Goal: Transaction & Acquisition: Purchase product/service

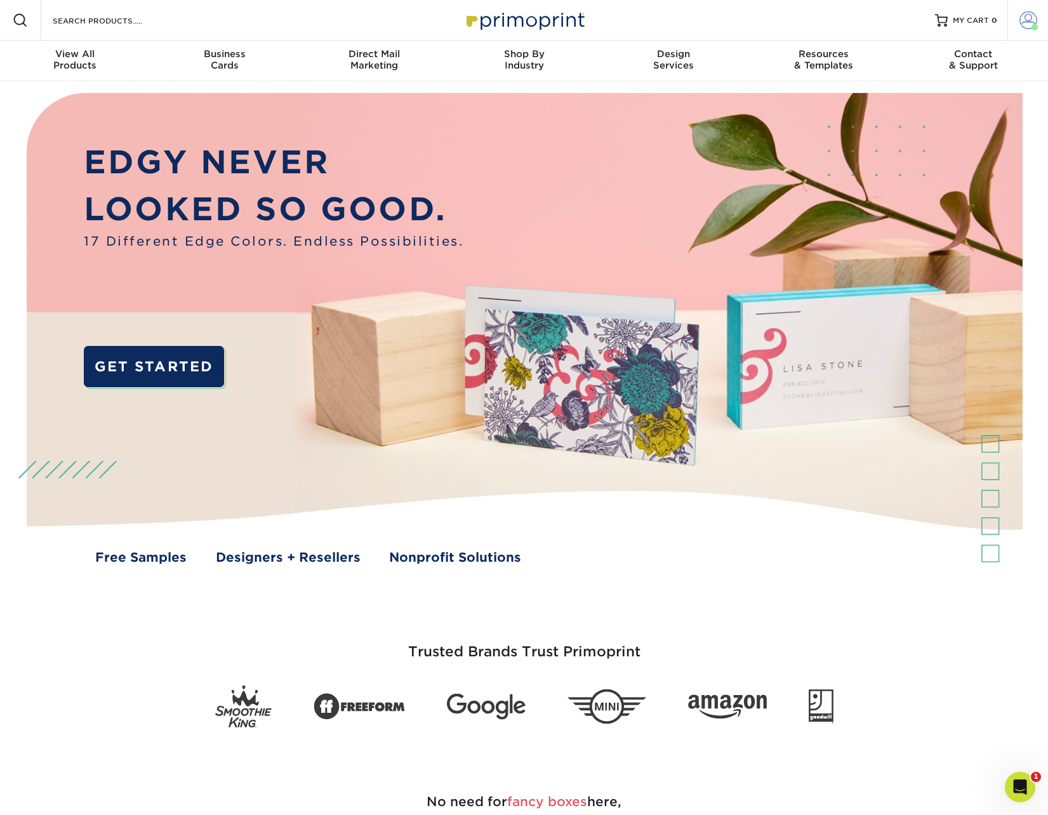
click at [1023, 24] on span at bounding box center [1029, 20] width 18 height 18
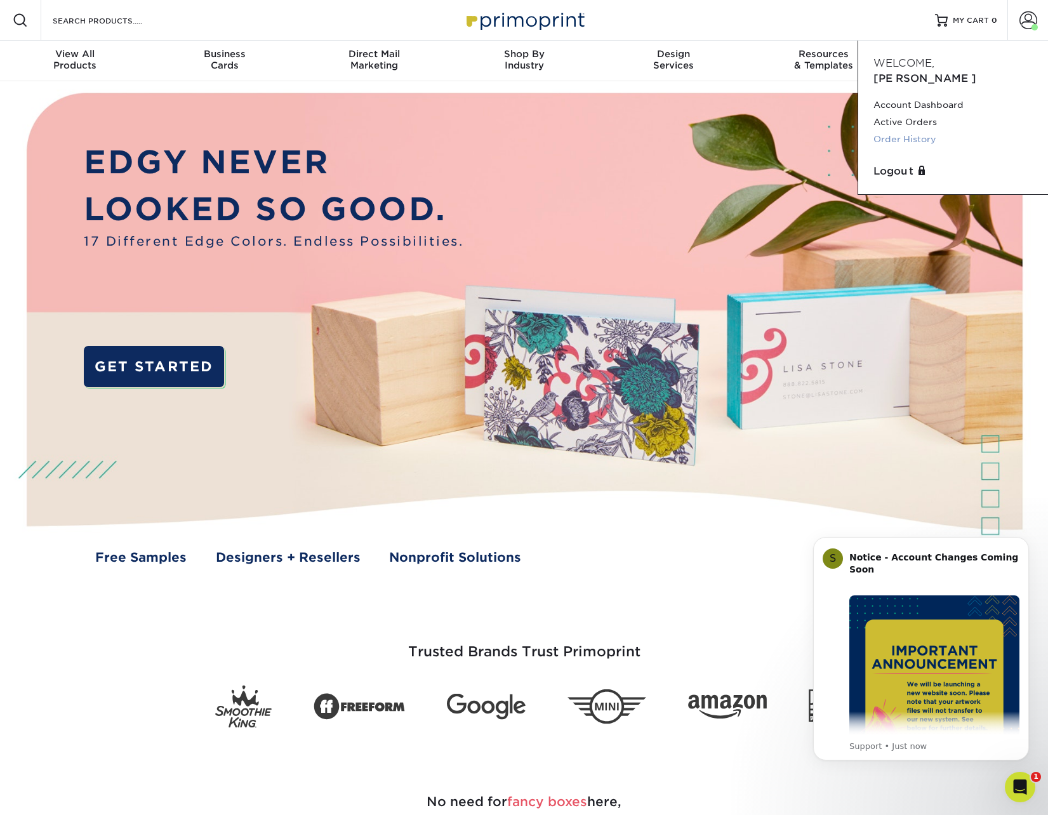
click at [905, 131] on link "Order History" at bounding box center [953, 139] width 159 height 17
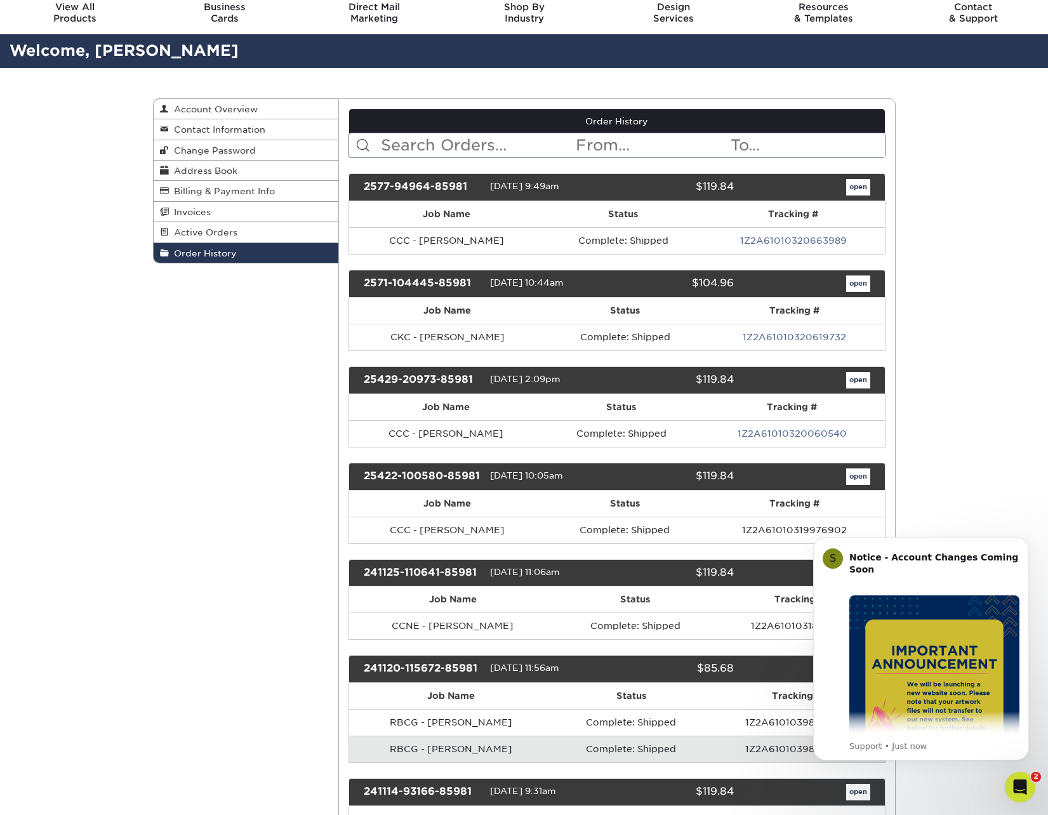
click at [1023, 541] on icon "Dismiss notification" at bounding box center [1025, 540] width 7 height 7
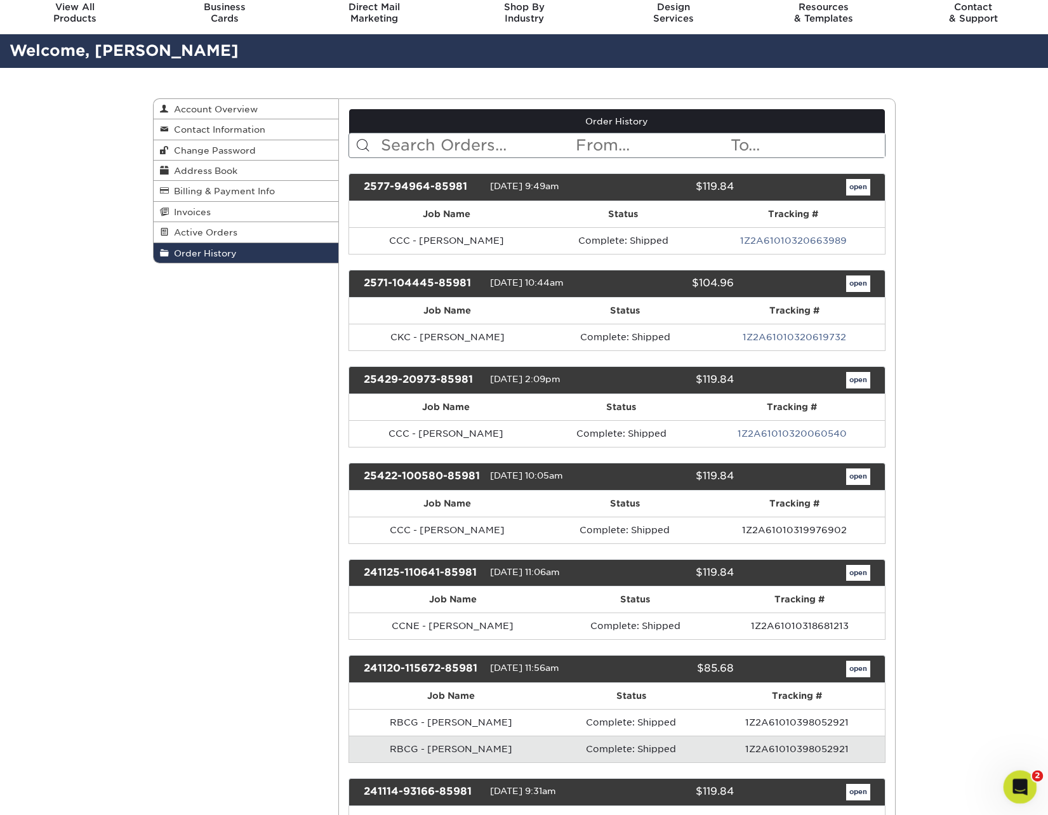
click at [1014, 792] on div "Open Intercom Messenger" at bounding box center [1018, 785] width 42 height 42
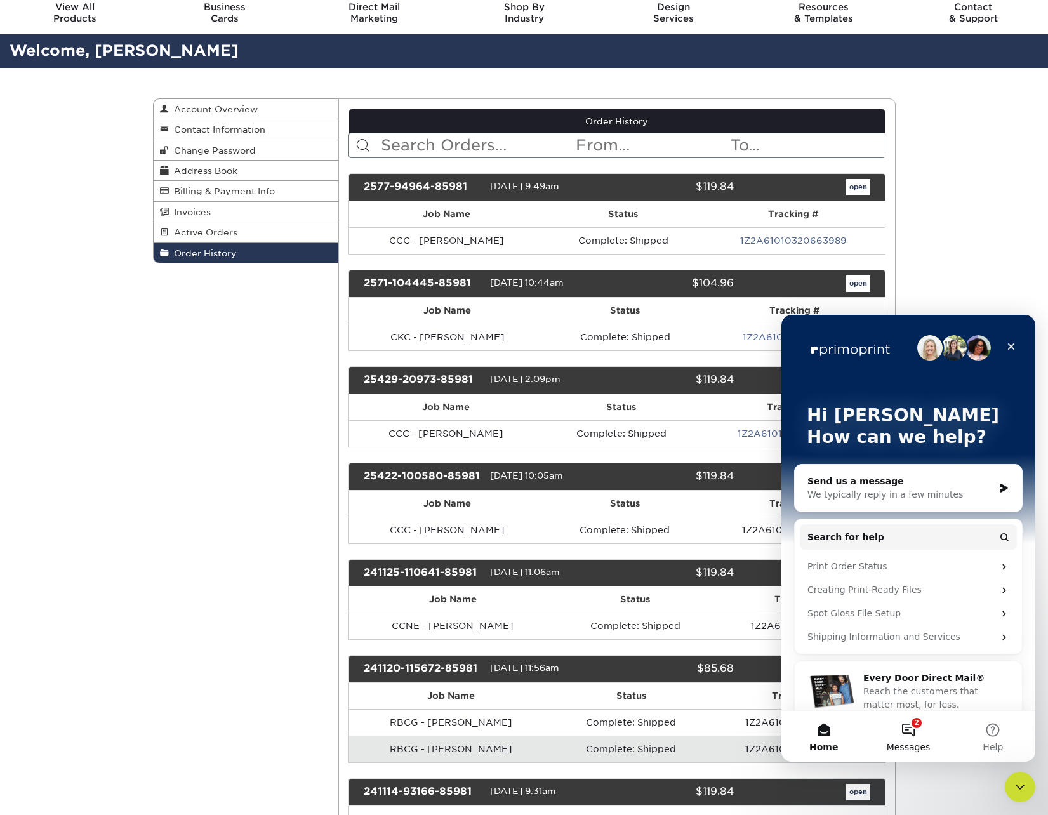
click at [915, 737] on button "2 Messages" at bounding box center [908, 736] width 84 height 51
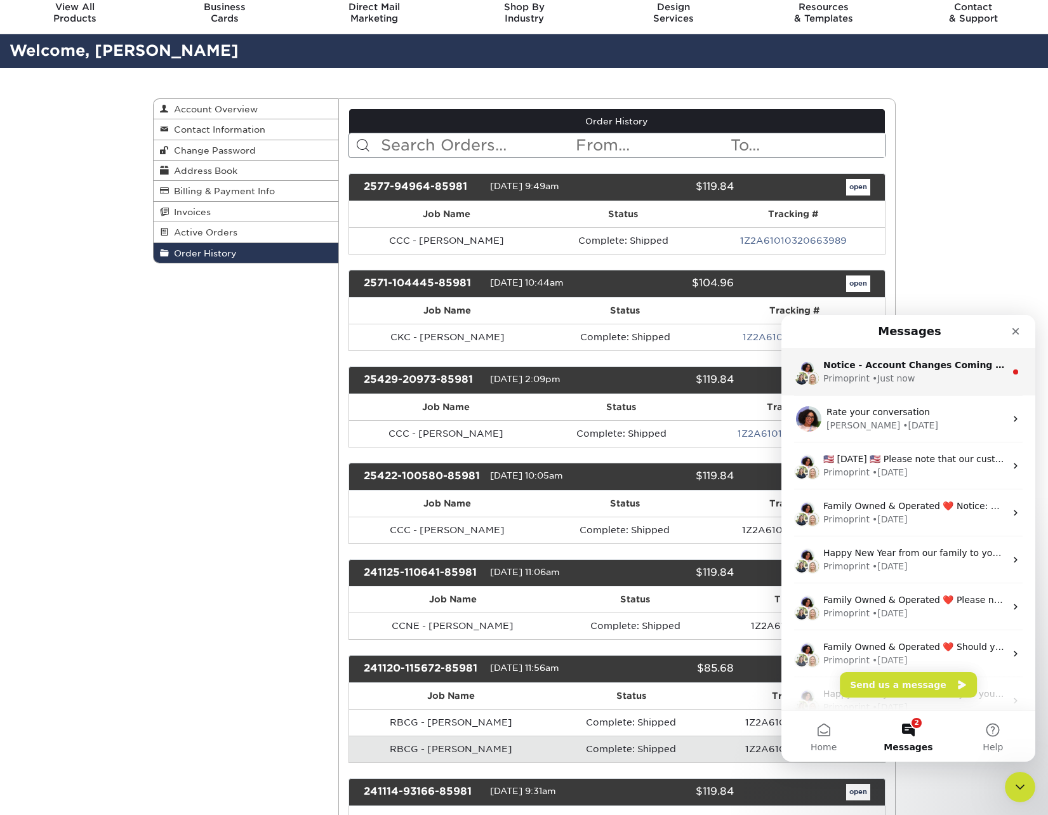
click at [947, 387] on div "Notice - Account Changes Coming Soon ​ Past Order Files Will Not Transfer: Whil…" at bounding box center [908, 372] width 254 height 47
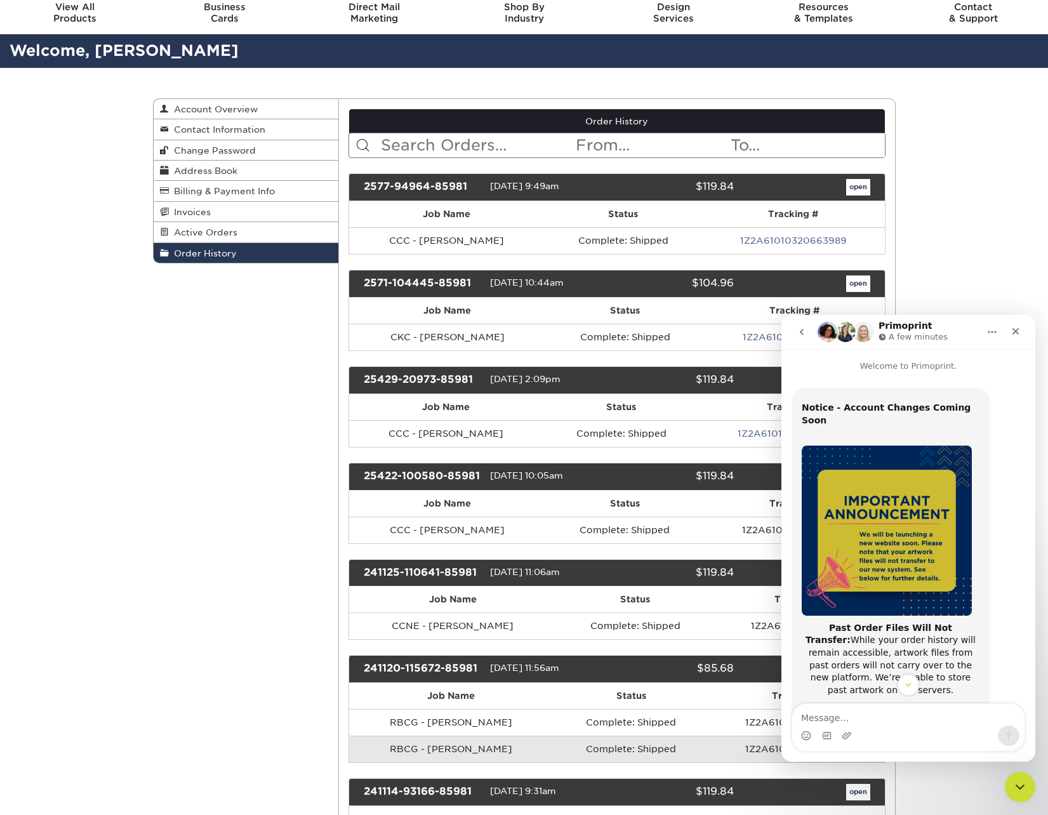
click at [1014, 331] on icon "Close" at bounding box center [1016, 331] width 10 height 10
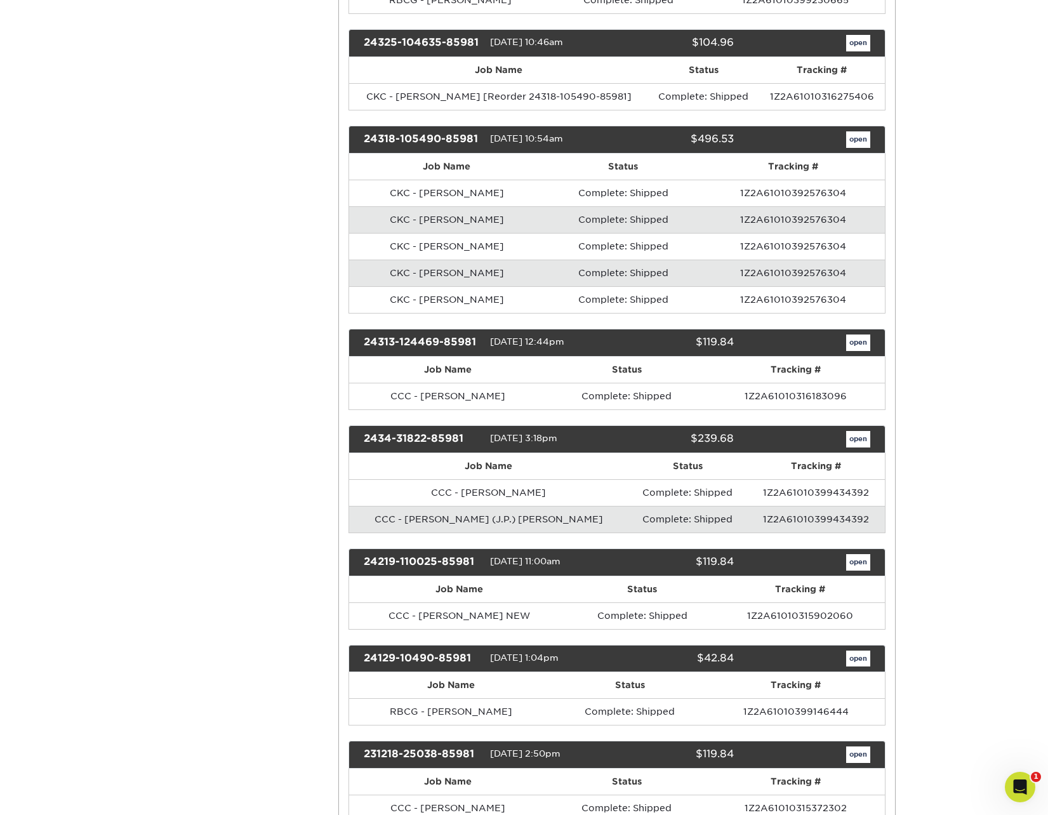
scroll to position [1489, 0]
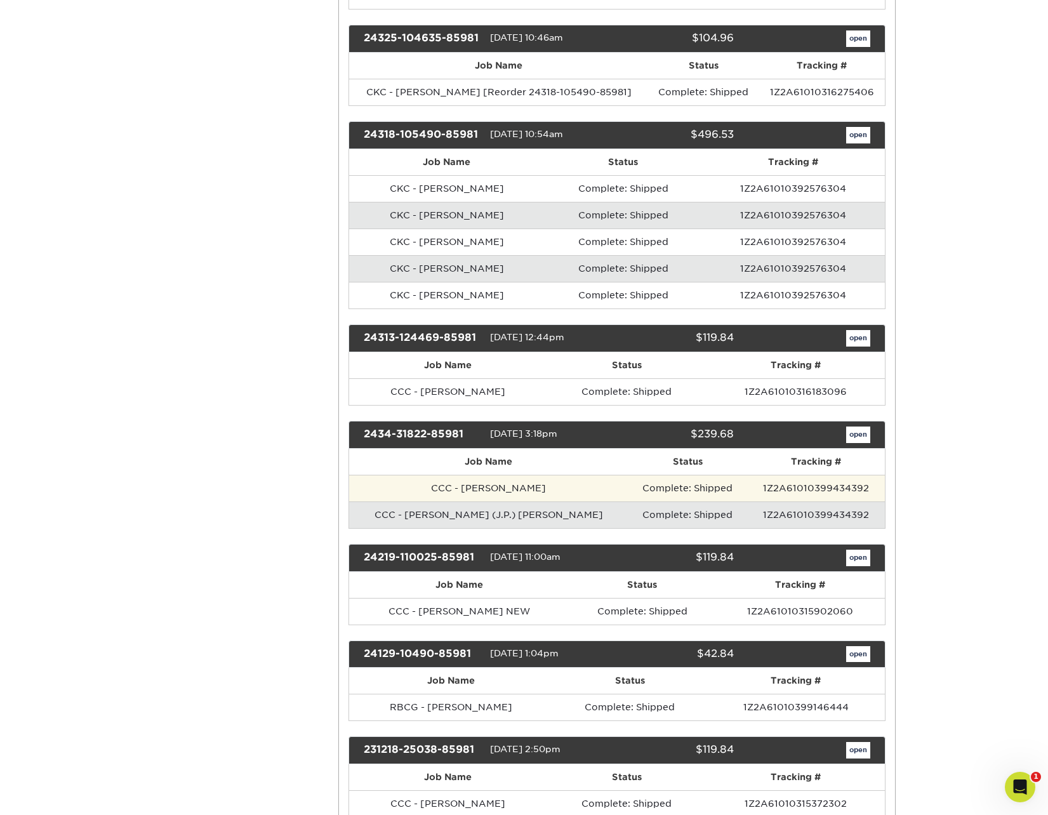
click at [455, 481] on td "CCC - Scott Fry" at bounding box center [488, 488] width 279 height 27
click at [855, 427] on link "open" at bounding box center [858, 435] width 24 height 17
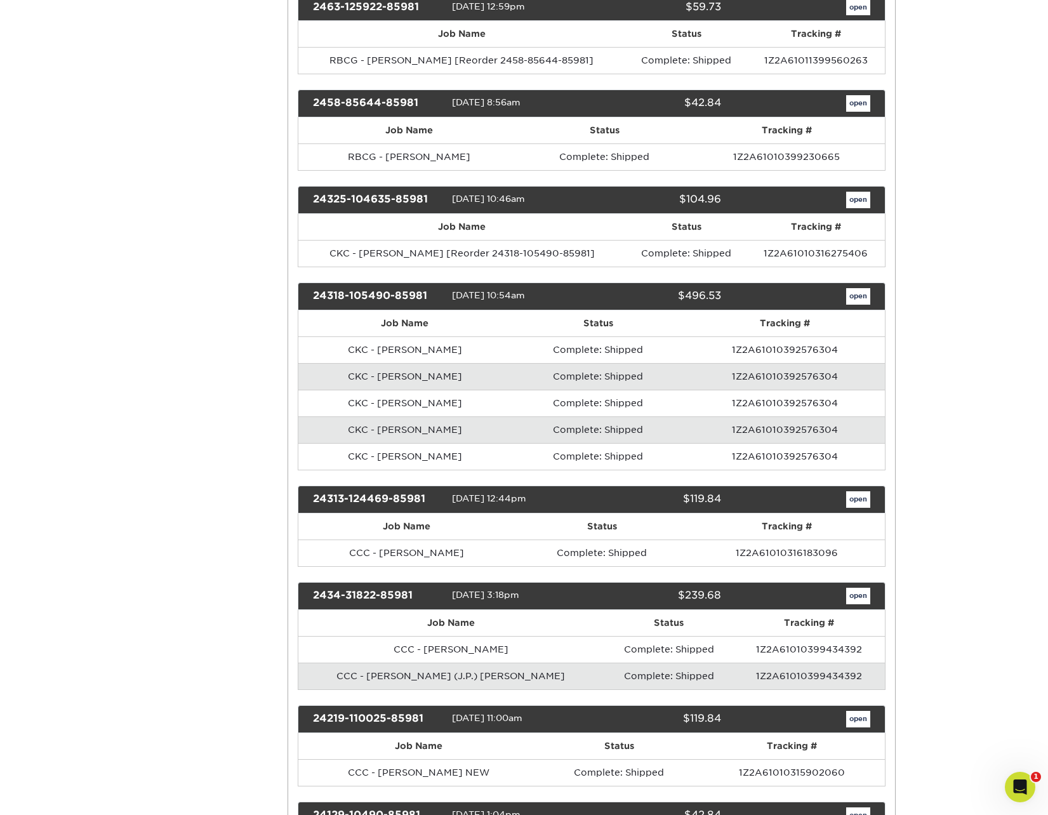
scroll to position [0, 0]
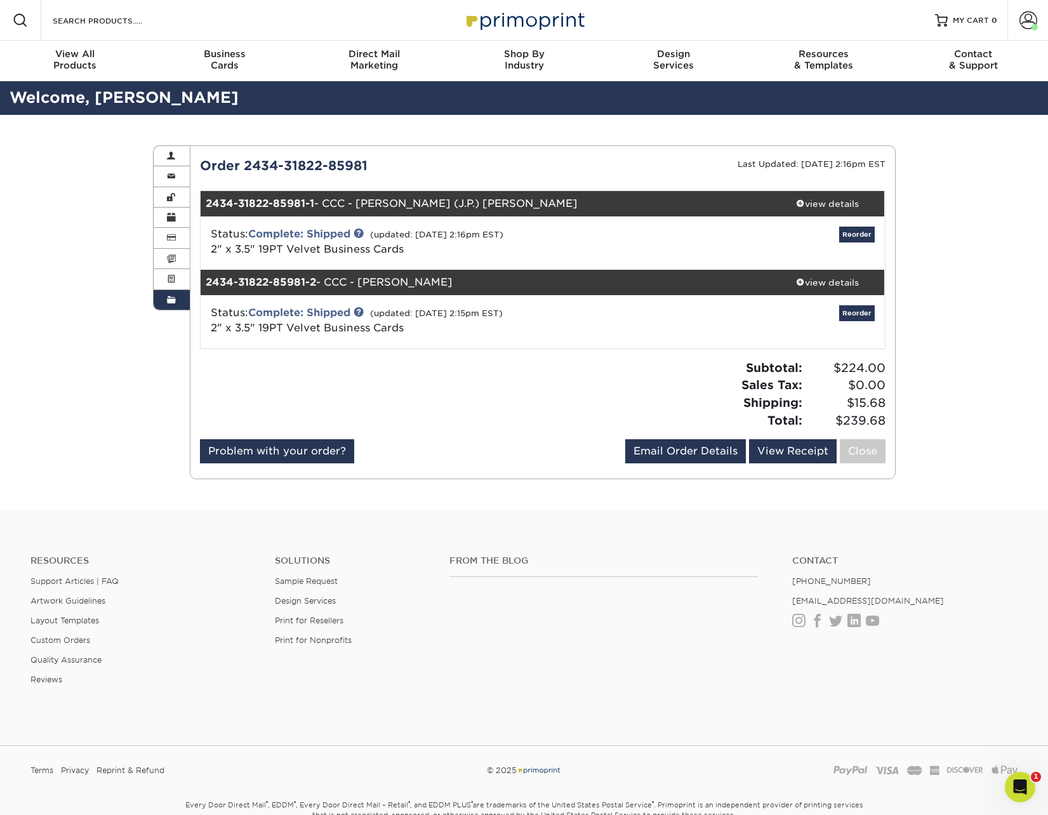
click at [268, 328] on span "2" x 3.5" 19PT Velvet Business Cards" at bounding box center [307, 328] width 193 height 12
click at [832, 281] on div "view details" at bounding box center [828, 282] width 114 height 13
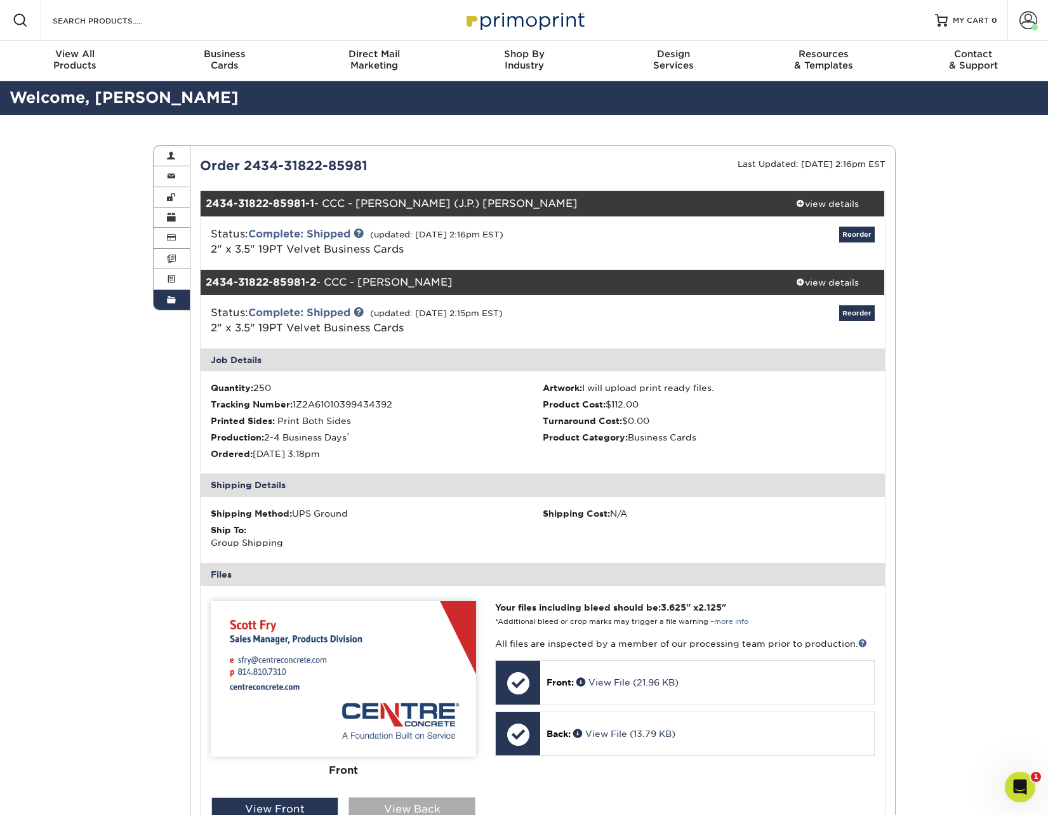
click at [449, 804] on div "View Back" at bounding box center [412, 809] width 127 height 24
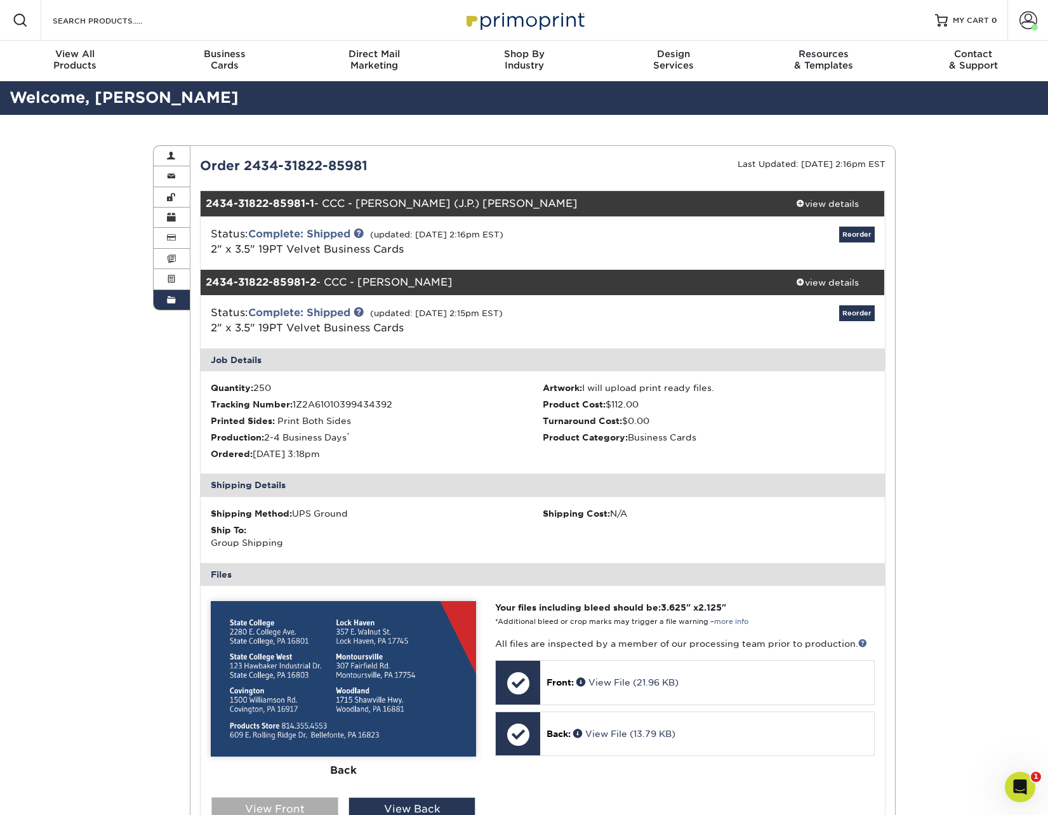
click at [325, 797] on div "View Front" at bounding box center [274, 809] width 127 height 24
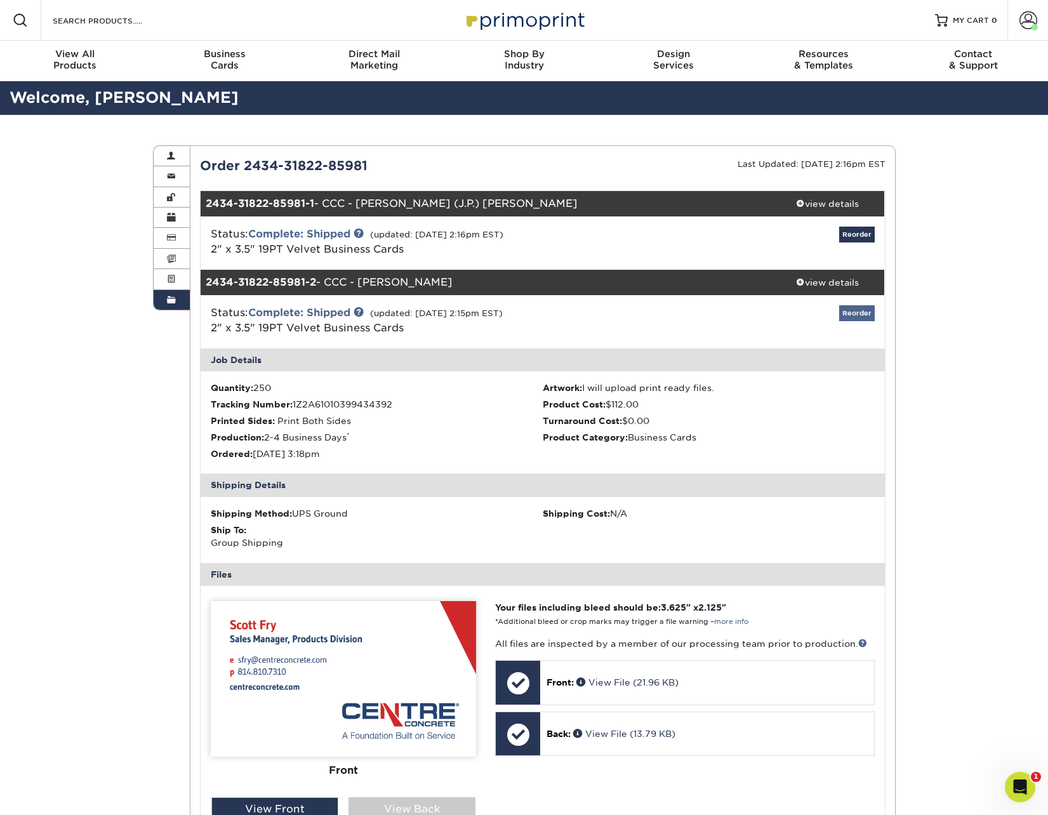
click at [861, 317] on link "Reorder" at bounding box center [857, 313] width 36 height 16
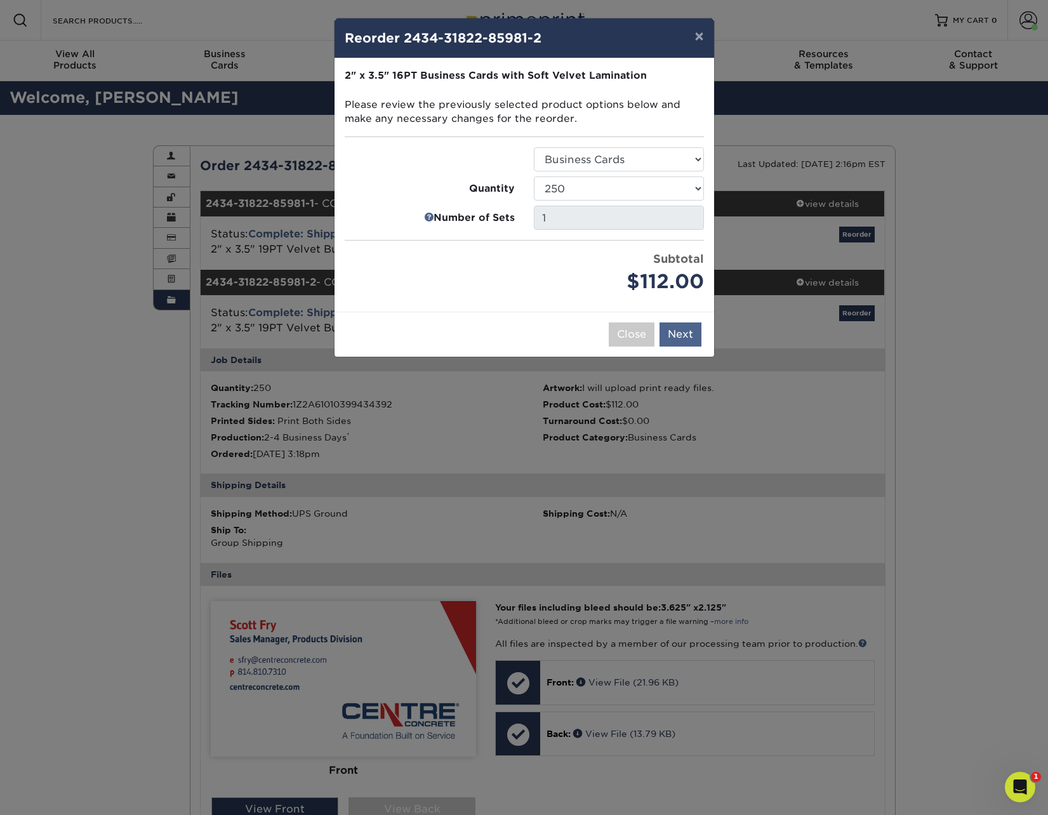
click at [669, 336] on button "Next" at bounding box center [681, 334] width 42 height 24
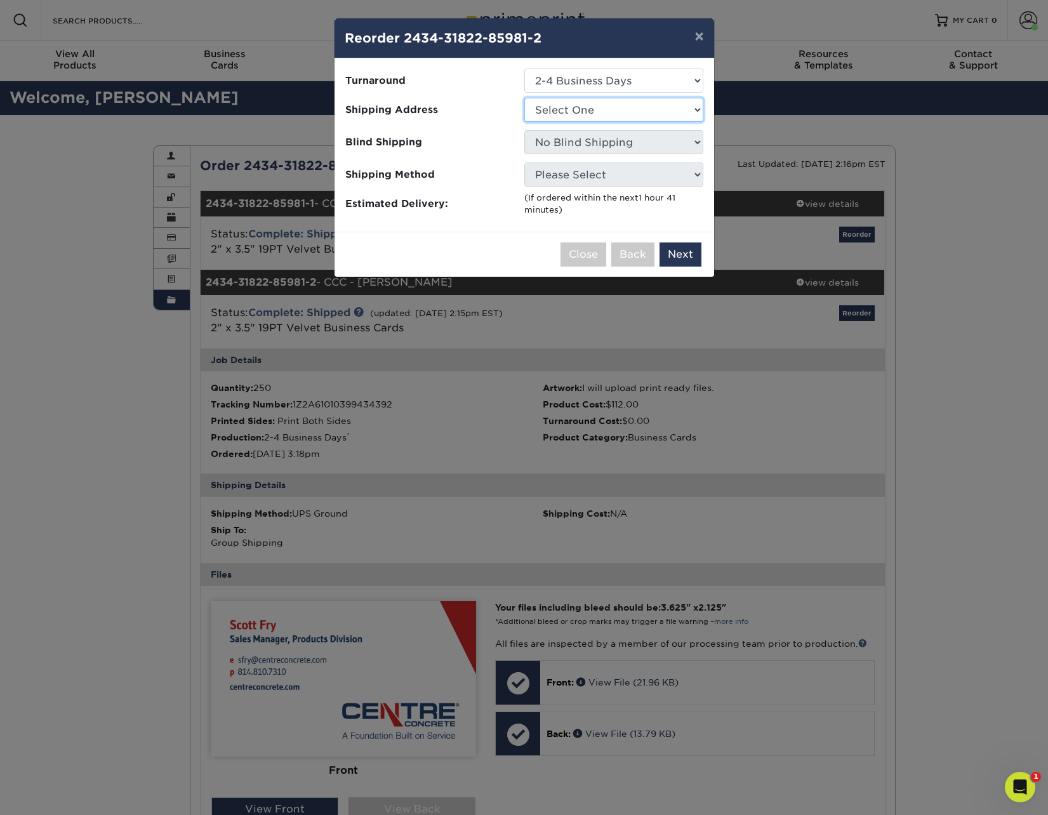
select select "246833"
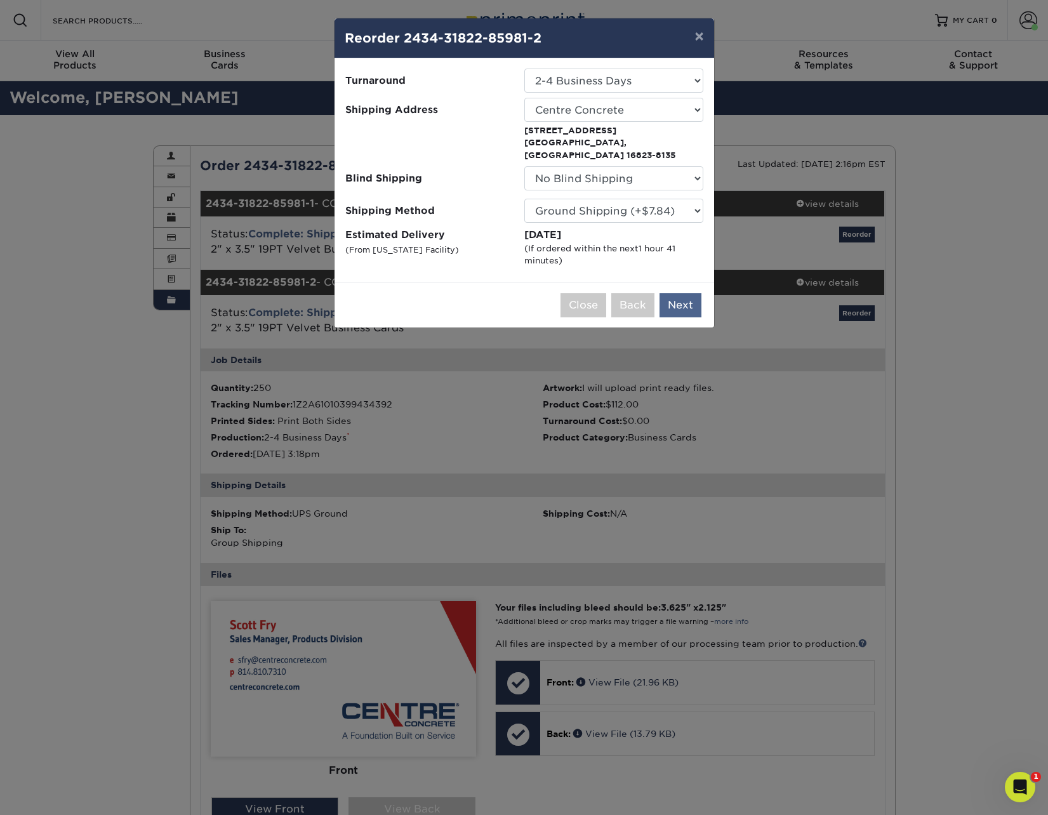
click at [673, 293] on button "Next" at bounding box center [681, 305] width 42 height 24
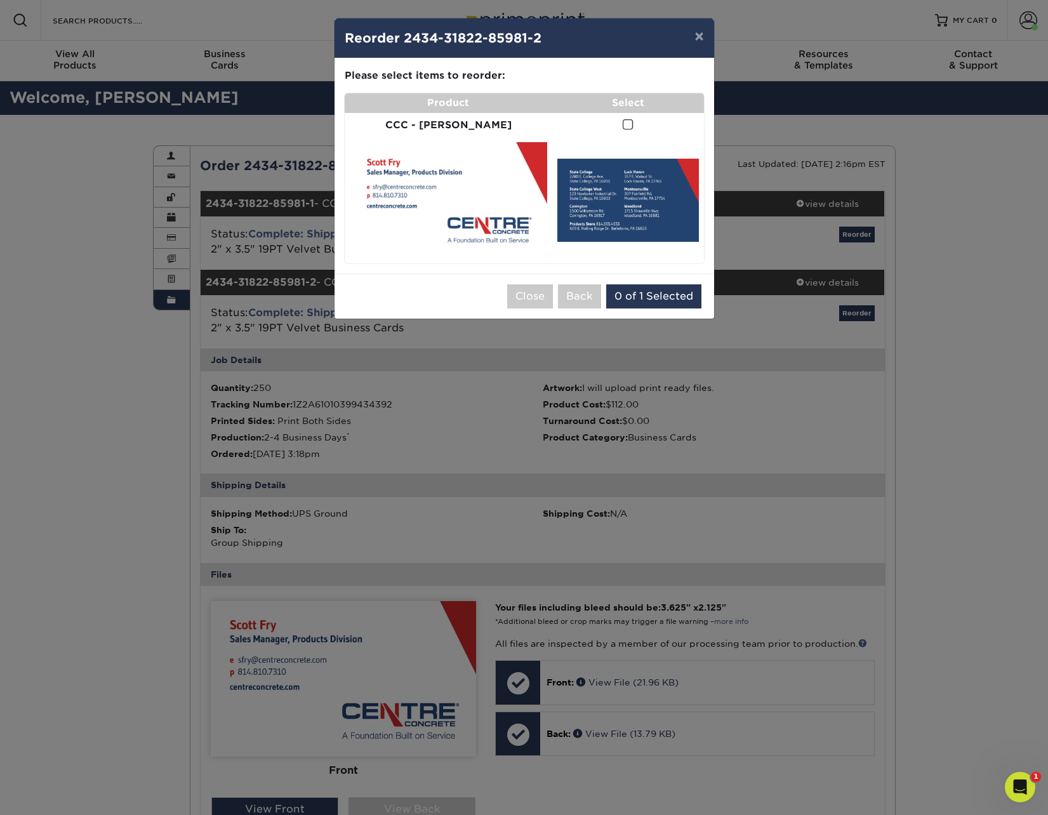
click at [623, 127] on span at bounding box center [628, 125] width 11 height 12
click at [0, 0] on input "checkbox" at bounding box center [0, 0] width 0 height 0
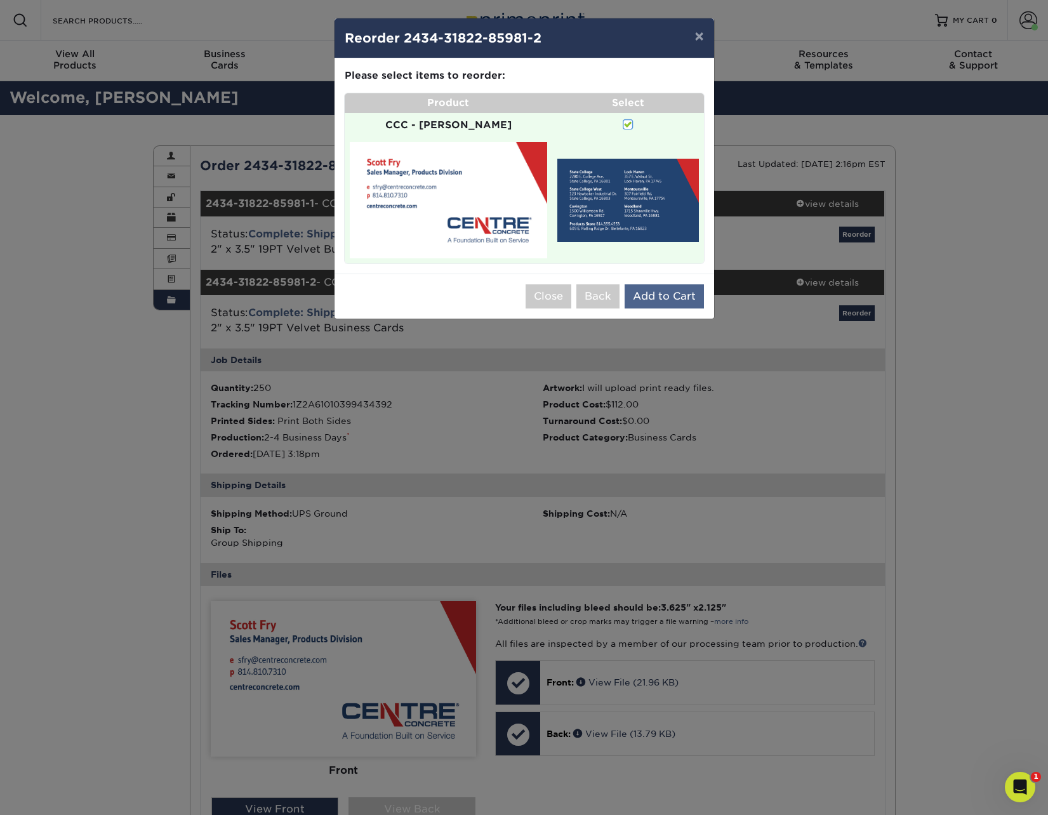
click at [656, 284] on button "Add to Cart" at bounding box center [664, 296] width 79 height 24
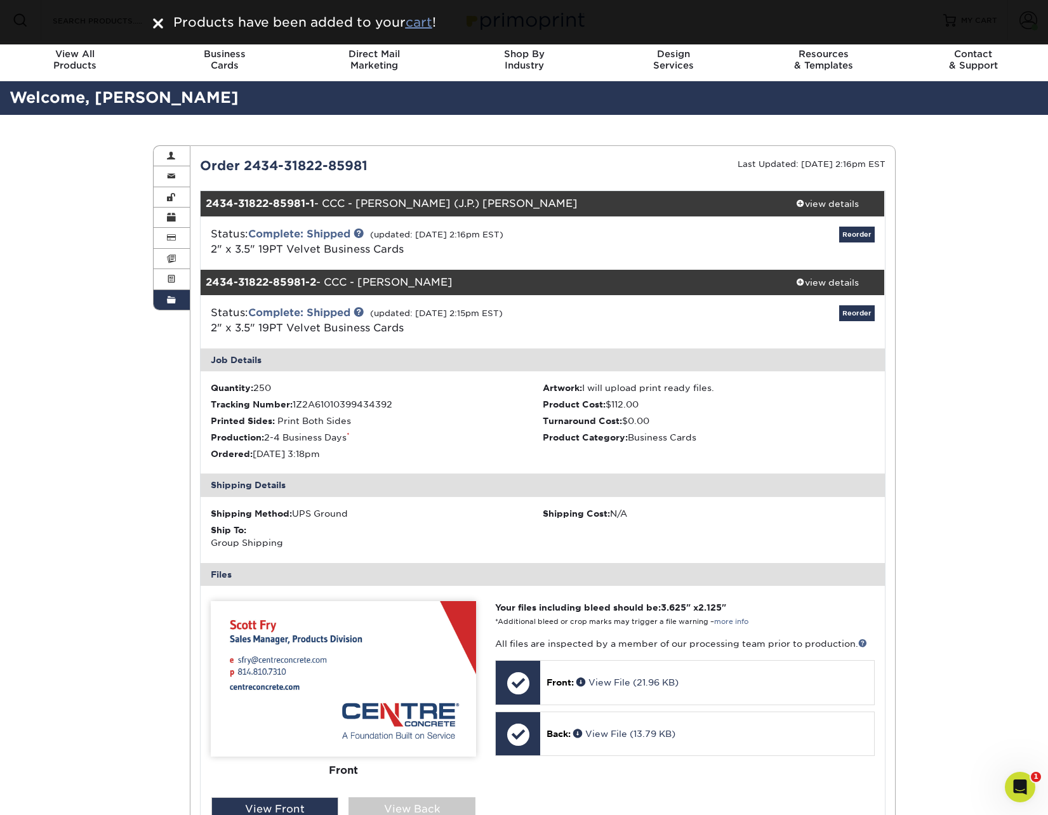
click at [431, 26] on u "cart" at bounding box center [419, 22] width 27 height 15
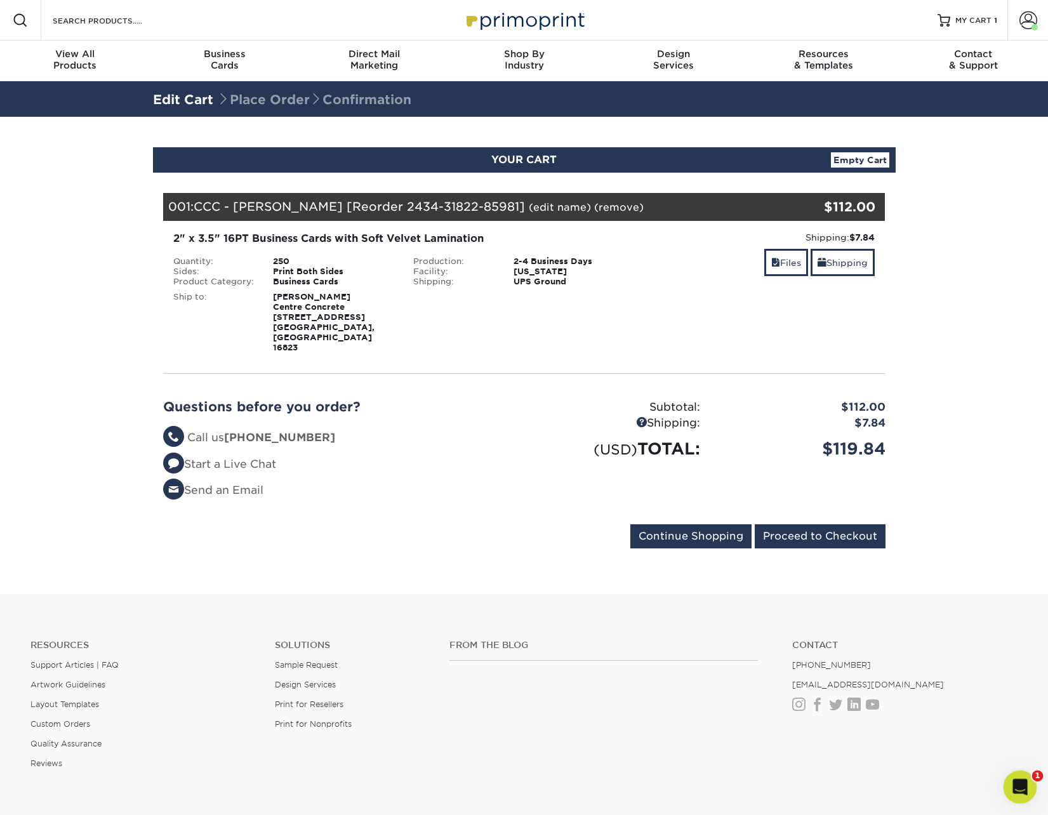
click at [1021, 775] on div "Open Intercom Messenger" at bounding box center [1018, 785] width 42 height 42
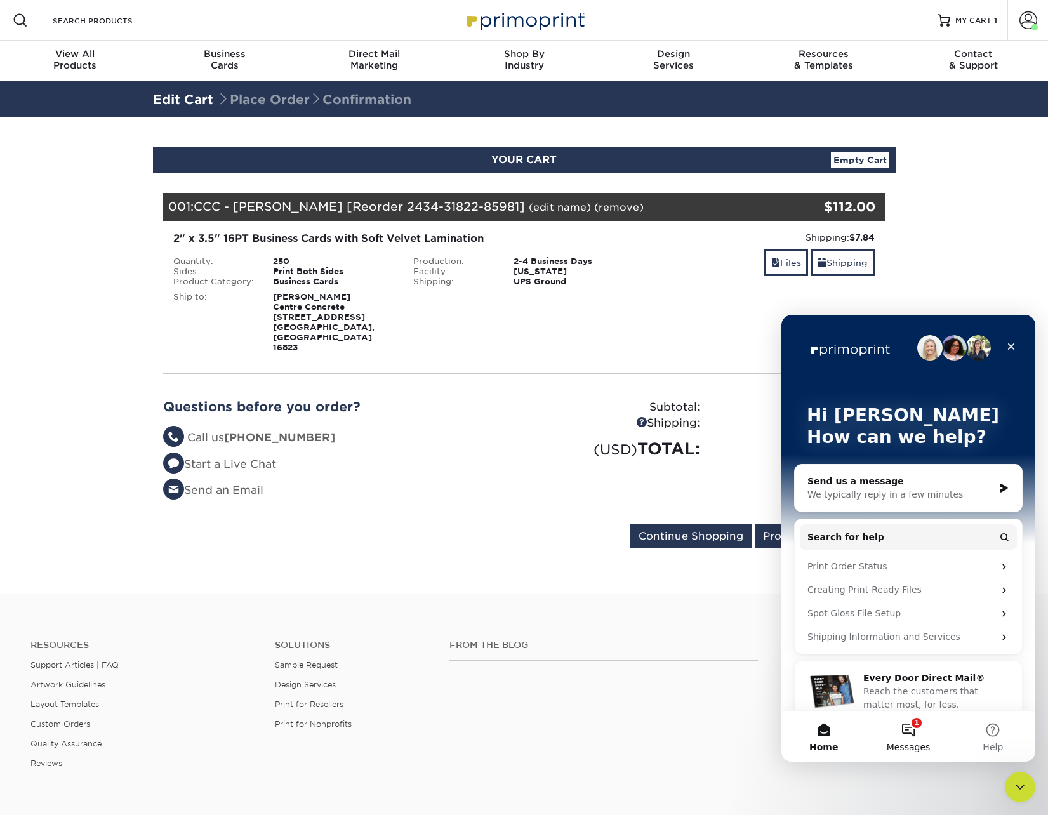
click at [889, 741] on button "1 Messages" at bounding box center [908, 736] width 84 height 51
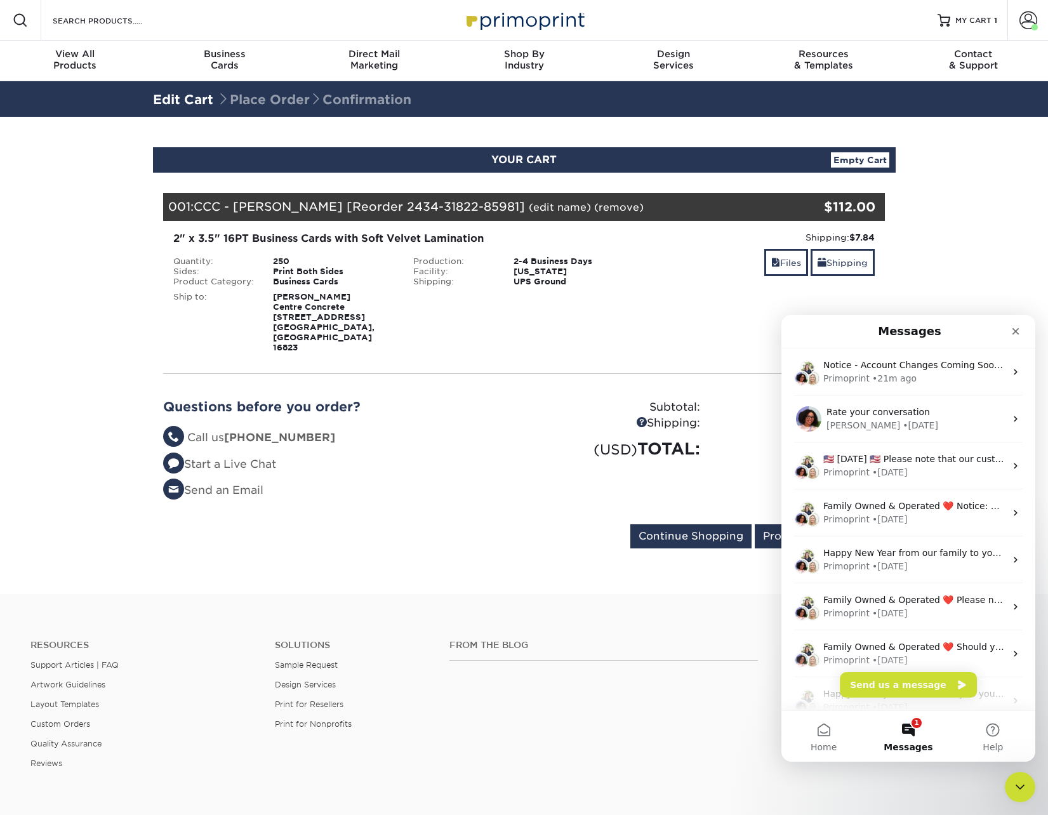
click at [697, 719] on div "From the Blog Contact [PHONE_NUMBER] [EMAIL_ADDRESS][DOMAIN_NAME] Instagram Fac…" at bounding box center [733, 714] width 587 height 149
click at [761, 726] on div "From the Blog Contact [PHONE_NUMBER] [EMAIL_ADDRESS][DOMAIN_NAME] Instagram Fac…" at bounding box center [733, 714] width 587 height 149
click at [1016, 333] on icon "Close" at bounding box center [1016, 331] width 10 height 10
